Goal: Contribute content

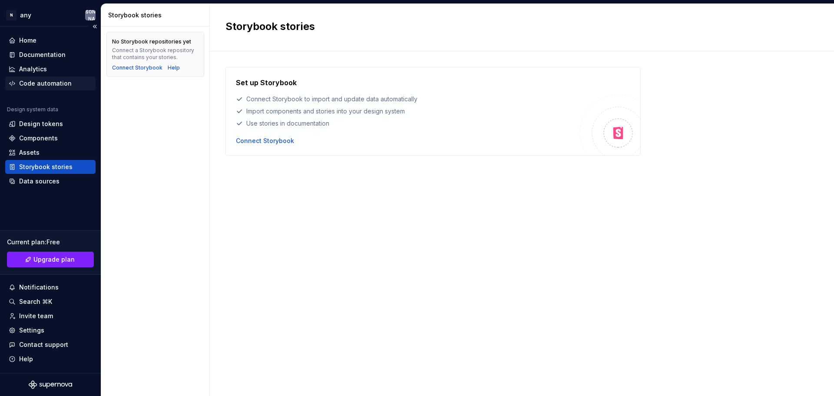
click at [58, 82] on div "Code automation" at bounding box center [45, 83] width 53 height 9
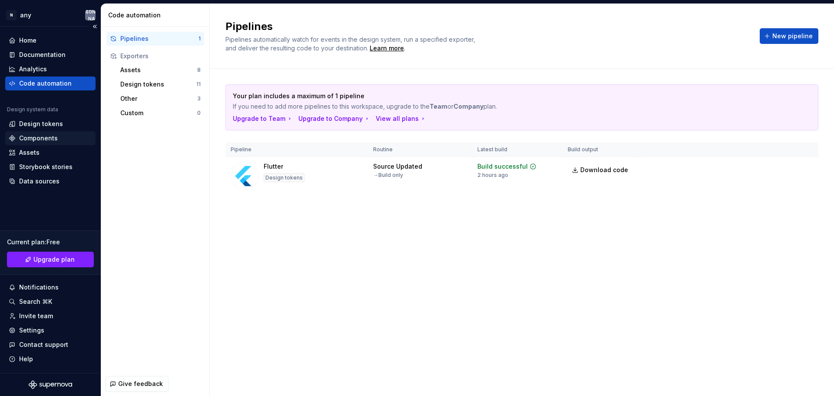
click at [55, 142] on div "Components" at bounding box center [38, 138] width 39 height 9
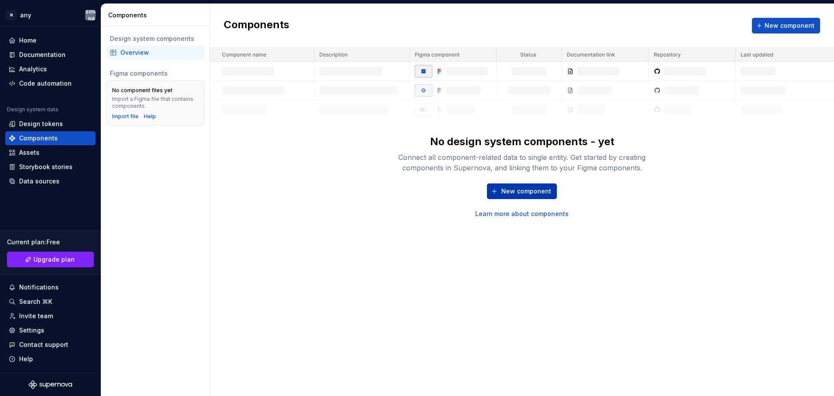
click at [520, 189] on span "New component" at bounding box center [526, 191] width 50 height 9
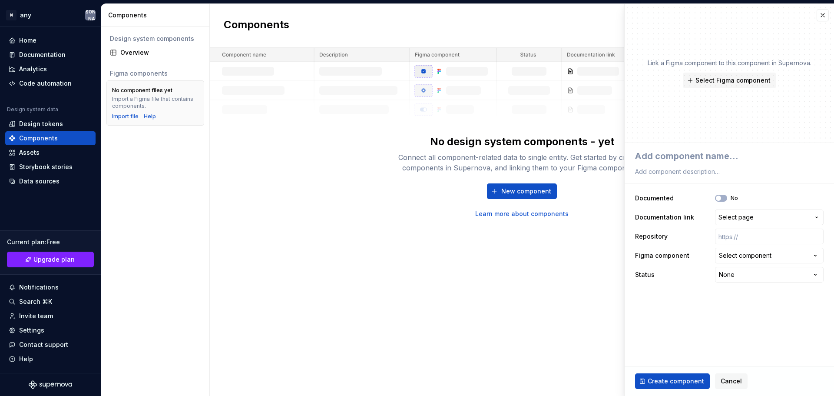
type textarea "*"
click at [60, 82] on div "Code automation" at bounding box center [45, 83] width 53 height 9
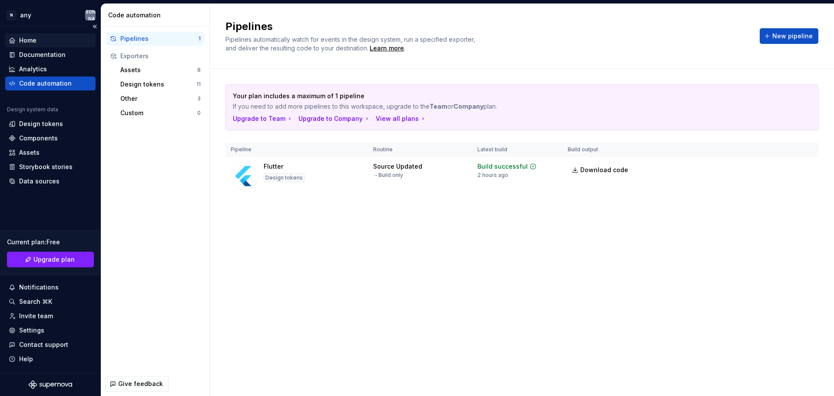
click at [37, 44] on div "Home" at bounding box center [50, 40] width 83 height 9
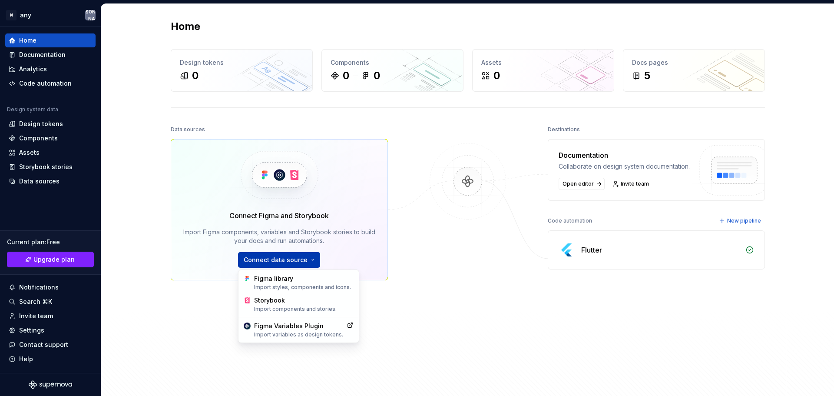
click at [309, 261] on html "N any 최 Home Documentation Analytics Code automation Design system data Design …" at bounding box center [417, 198] width 834 height 396
click at [305, 285] on div "Import styles, components and icons." at bounding box center [303, 287] width 99 height 7
